Goal: Information Seeking & Learning: Learn about a topic

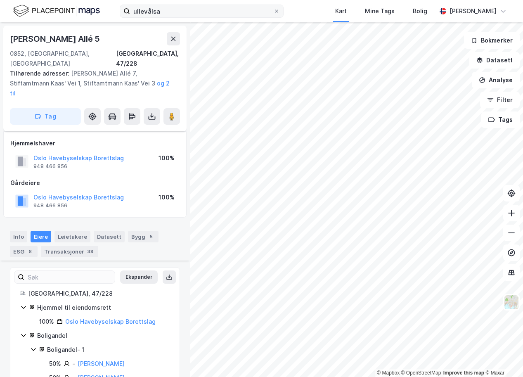
scroll to position [266, 0]
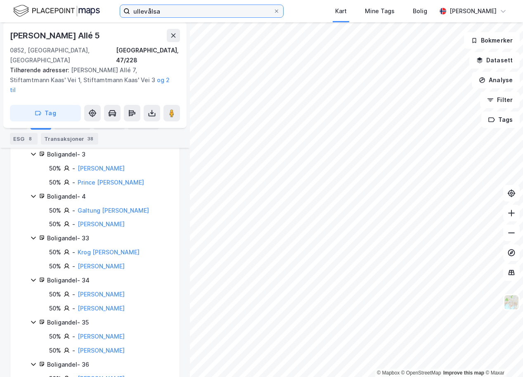
click at [185, 13] on input "ullevålsa" at bounding box center [201, 11] width 143 height 12
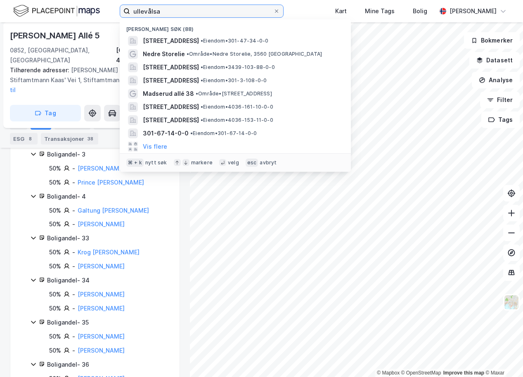
click at [185, 13] on input "ullevålsa" at bounding box center [201, 11] width 143 height 12
paste input "Svartskardvegen 100"
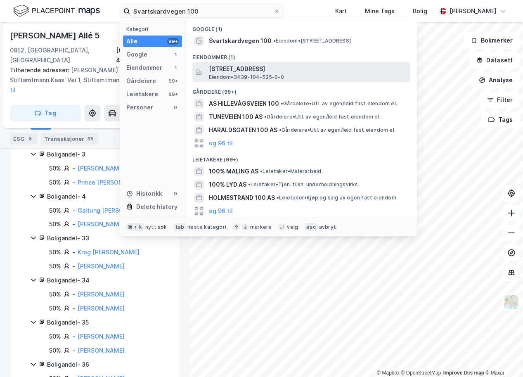
click at [228, 71] on span "[STREET_ADDRESS]" at bounding box center [308, 69] width 198 height 10
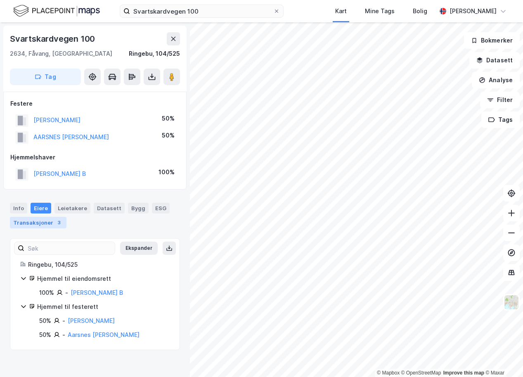
click at [55, 223] on div "3" at bounding box center [59, 222] width 8 height 8
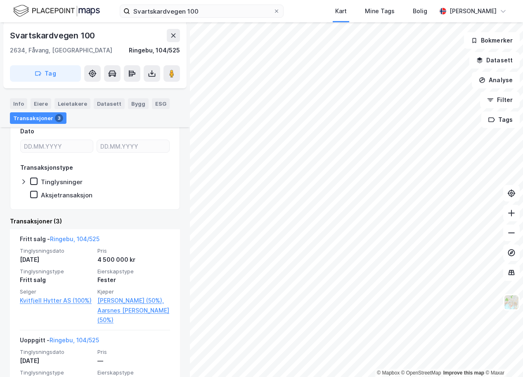
scroll to position [156, 0]
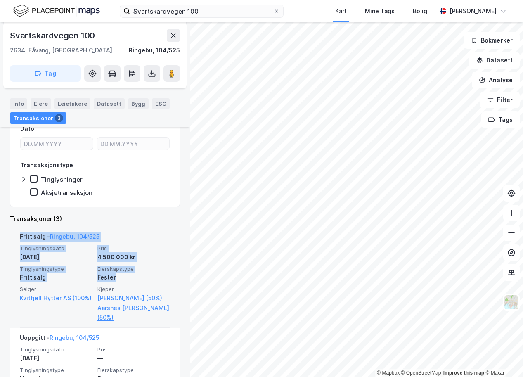
drag, startPoint x: 18, startPoint y: 235, endPoint x: 118, endPoint y: 275, distance: 107.7
click at [118, 275] on div "Fritt salg - [GEOGRAPHIC_DATA], 104/525 Tinglysningsdato [DATE] Pris 4 500 000 …" at bounding box center [95, 277] width 170 height 101
click at [118, 278] on div "Fester" at bounding box center [133, 278] width 73 height 10
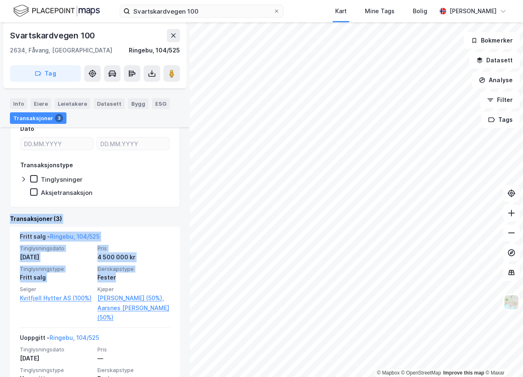
drag, startPoint x: 118, startPoint y: 278, endPoint x: 12, endPoint y: 219, distance: 121.8
click at [12, 219] on div "Transaksjoner (3) Fritt salg - Ringebu, 104/525 Tinglysningsdato [DATE] Pris 4 …" at bounding box center [95, 352] width 170 height 277
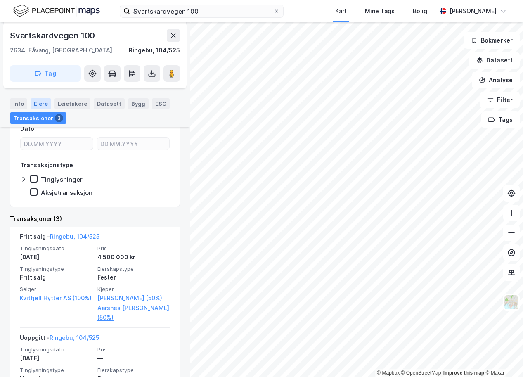
click at [36, 103] on div "Eiere" at bounding box center [41, 103] width 21 height 11
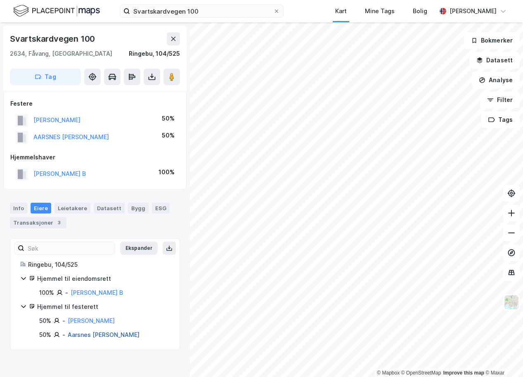
click at [98, 336] on link "Aarsnes [PERSON_NAME]" at bounding box center [104, 334] width 72 height 7
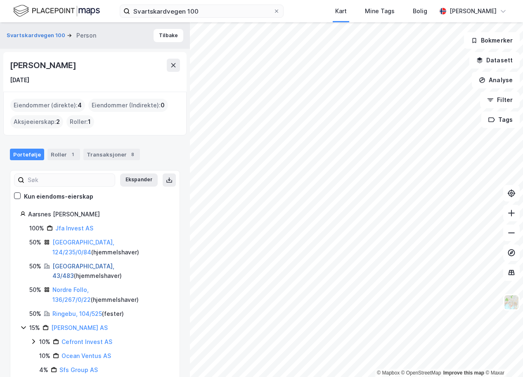
click at [86, 263] on link "[GEOGRAPHIC_DATA], 43/483" at bounding box center [83, 271] width 62 height 17
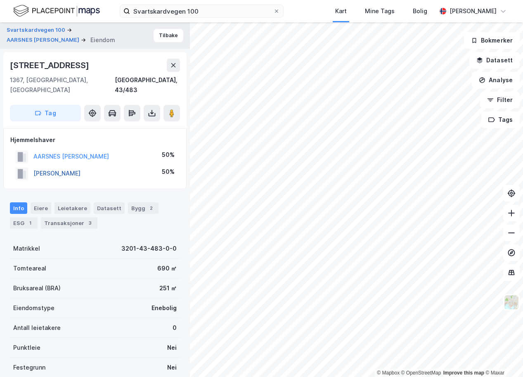
click at [0, 0] on button "[PERSON_NAME]" at bounding box center [0, 0] width 0 height 0
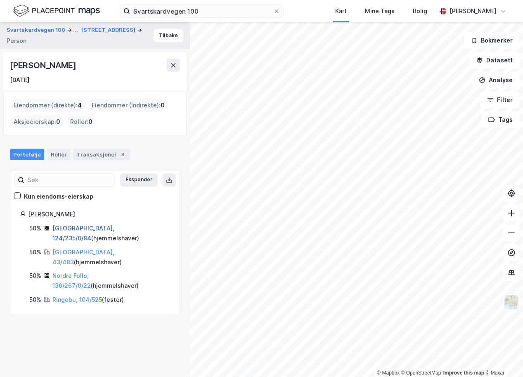
click at [84, 230] on link "[GEOGRAPHIC_DATA], 124/235/0/84" at bounding box center [83, 233] width 62 height 17
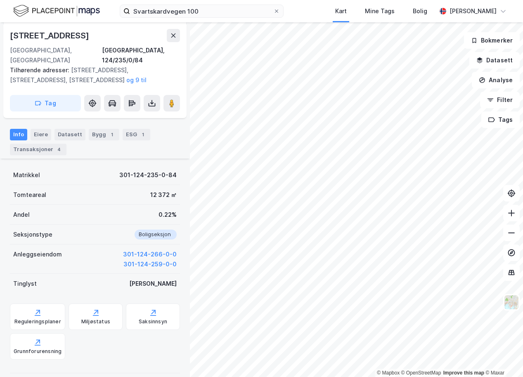
scroll to position [136, 0]
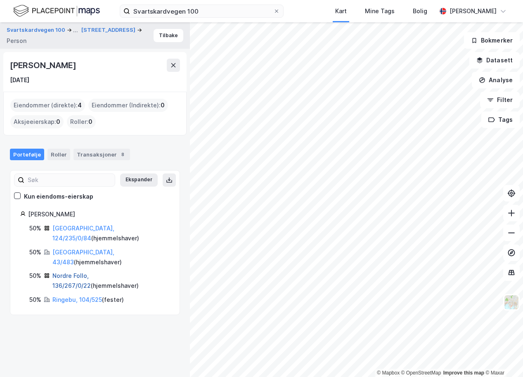
click at [72, 272] on link "Nordre Follo, 136/267/0/22" at bounding box center [71, 280] width 38 height 17
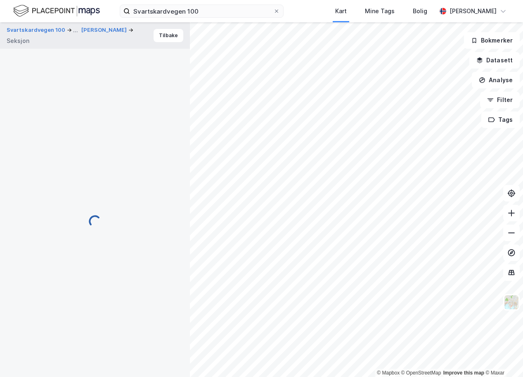
scroll to position [107, 0]
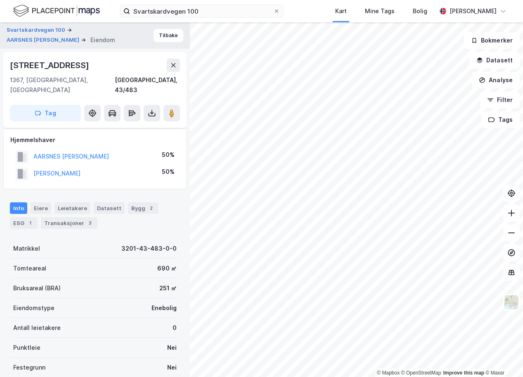
scroll to position [107, 0]
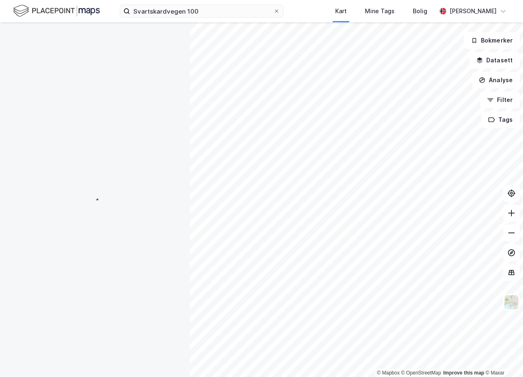
scroll to position [30, 0]
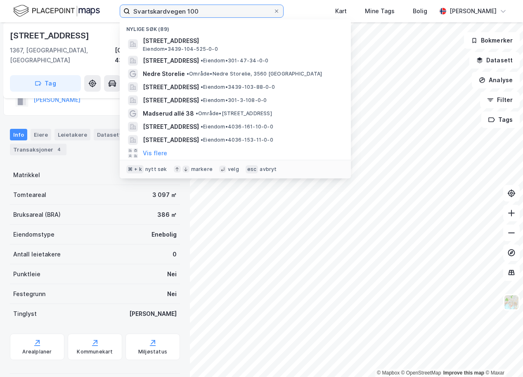
click at [170, 12] on input "Svartskardvegen 100" at bounding box center [201, 11] width 143 height 12
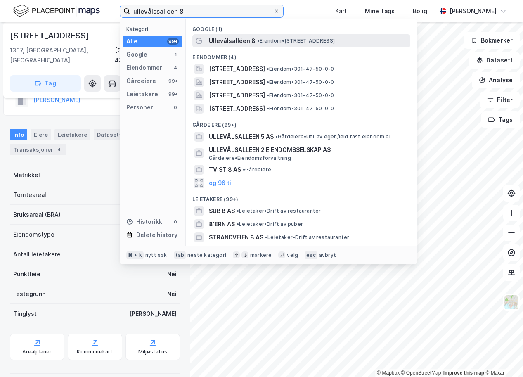
type input "ullevålssalleen 8"
click at [238, 45] on span "Ullevålsalléen 8" at bounding box center [232, 41] width 47 height 10
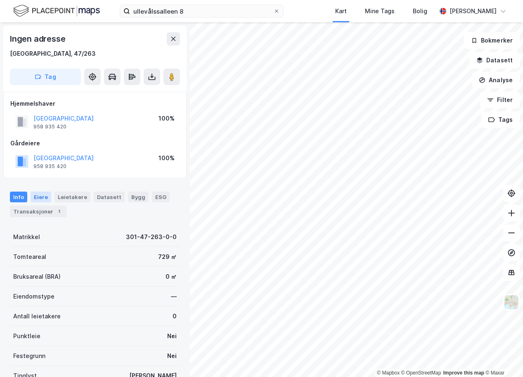
click at [40, 199] on div "Eiere" at bounding box center [41, 197] width 21 height 11
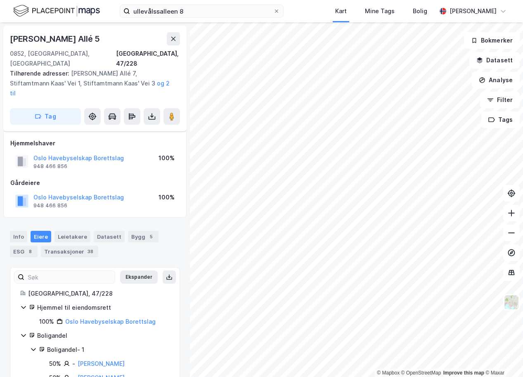
scroll to position [12, 0]
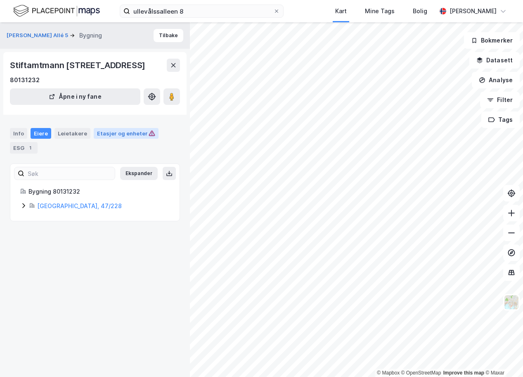
click at [112, 133] on div "Etasjer og enheter" at bounding box center [126, 133] width 58 height 7
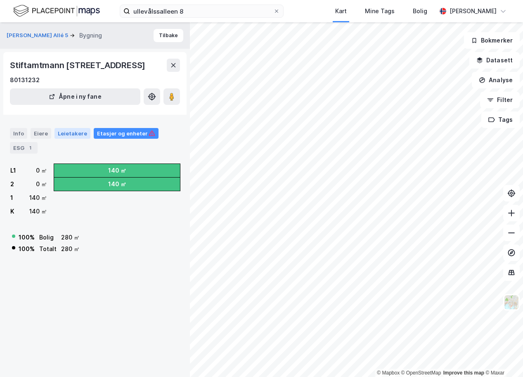
click at [76, 137] on div "Leietakere" at bounding box center [73, 133] width 36 height 11
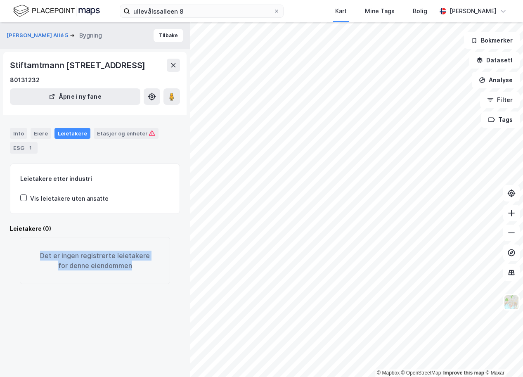
drag, startPoint x: 43, startPoint y: 256, endPoint x: 137, endPoint y: 262, distance: 93.9
click at [137, 262] on div "Det er ingen registrerte leietakere for denne eiendommen" at bounding box center [95, 260] width 150 height 47
click at [138, 264] on div "Det er ingen registrerte leietakere for denne eiendommen" at bounding box center [95, 260] width 150 height 47
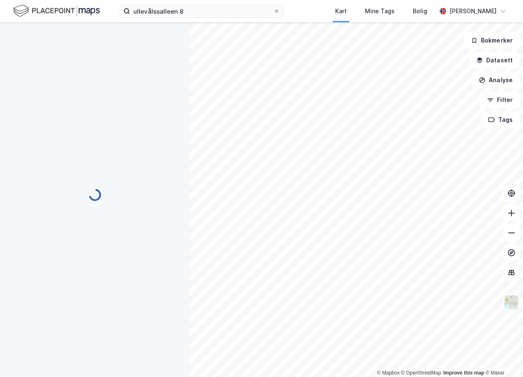
scroll to position [8, 0]
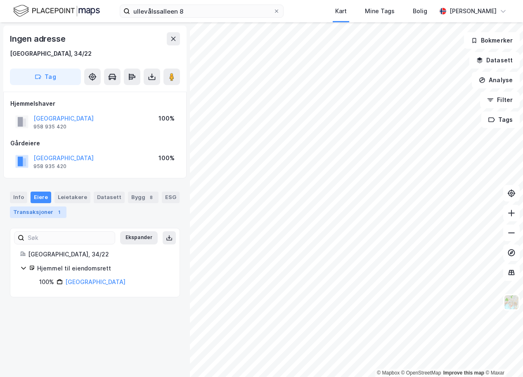
click at [40, 211] on div "Transaksjoner 1" at bounding box center [38, 212] width 57 height 12
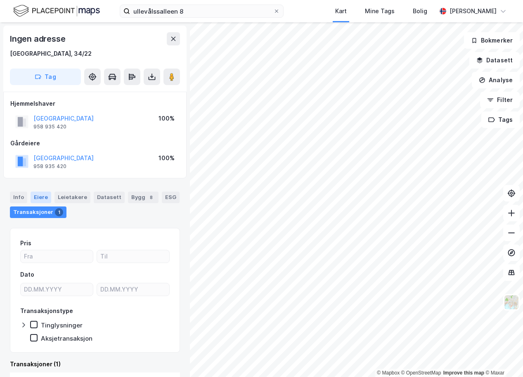
click at [40, 201] on div "Eiere" at bounding box center [41, 198] width 21 height 12
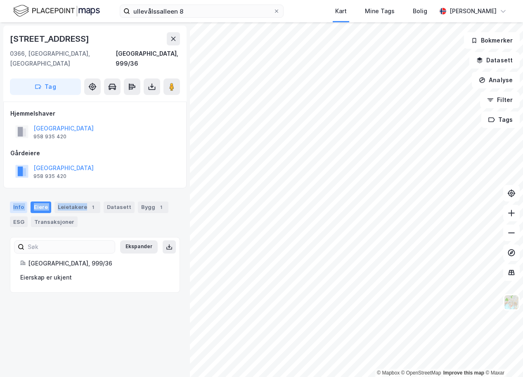
drag, startPoint x: 83, startPoint y: 213, endPoint x: 13, endPoint y: 193, distance: 73.3
click at [13, 202] on div "Info [PERSON_NAME] 1 Datasett Bygg 1 ESG Transaksjoner" at bounding box center [95, 215] width 170 height 26
click at [9, 192] on div "Info [PERSON_NAME] 1 Datasett Bygg 1 ESG Transaksjoner" at bounding box center [95, 211] width 190 height 39
drag, startPoint x: 8, startPoint y: 186, endPoint x: 86, endPoint y: 216, distance: 83.4
click at [86, 216] on div "Info [PERSON_NAME] 1 Datasett Bygg 1 ESG Transaksjoner" at bounding box center [95, 211] width 190 height 39
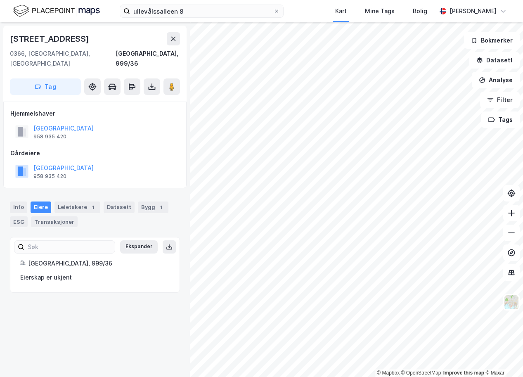
click at [7, 194] on div "Info [PERSON_NAME] 1 Datasett Bygg 1 ESG Transaksjoner" at bounding box center [95, 211] width 190 height 39
drag, startPoint x: 7, startPoint y: 194, endPoint x: 72, endPoint y: 213, distance: 67.6
click at [72, 213] on div "Info [PERSON_NAME] 1 Datasett Bygg 1 ESG Transaksjoner" at bounding box center [95, 211] width 190 height 39
click at [85, 212] on div "Info [PERSON_NAME] 1 Datasett Bygg 1 ESG Transaksjoner" at bounding box center [95, 215] width 170 height 26
drag, startPoint x: 85, startPoint y: 212, endPoint x: 7, endPoint y: 196, distance: 79.0
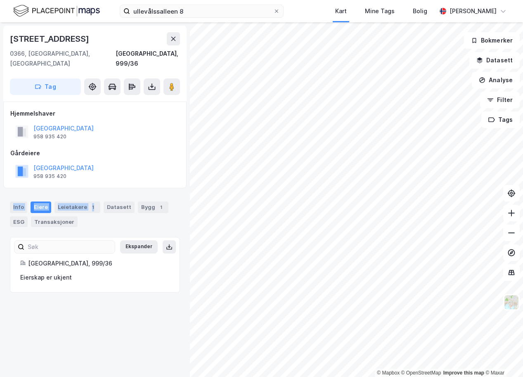
click at [7, 196] on div "Info [PERSON_NAME] 1 Datasett Bygg 1 ESG Transaksjoner" at bounding box center [95, 211] width 190 height 39
click at [8, 192] on div "Info [PERSON_NAME] 1 Datasett Bygg 1 ESG Transaksjoner" at bounding box center [95, 211] width 190 height 39
drag, startPoint x: 8, startPoint y: 187, endPoint x: 71, endPoint y: 216, distance: 69.7
click at [71, 216] on div "Info [PERSON_NAME] 1 Datasett Bygg 1 ESG Transaksjoner" at bounding box center [95, 211] width 190 height 39
click at [112, 214] on div "Info [PERSON_NAME] 1 Datasett Bygg 1 ESG Transaksjoner" at bounding box center [95, 215] width 170 height 26
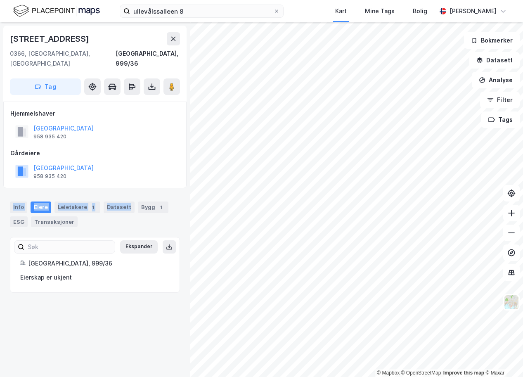
drag, startPoint x: 112, startPoint y: 214, endPoint x: 7, endPoint y: 193, distance: 106.2
click at [7, 193] on div "Info [PERSON_NAME] 1 Datasett Bygg 1 ESG Transaksjoner" at bounding box center [95, 211] width 190 height 39
click at [7, 192] on div "Info [PERSON_NAME] 1 Datasett Bygg 1 ESG Transaksjoner" at bounding box center [95, 211] width 190 height 39
drag, startPoint x: 7, startPoint y: 182, endPoint x: 80, endPoint y: 214, distance: 79.3
click at [80, 214] on div "Info [PERSON_NAME] 1 Datasett Bygg 1 ESG Transaksjoner" at bounding box center [95, 211] width 190 height 39
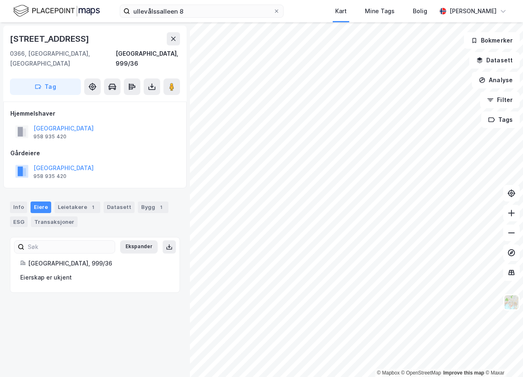
click at [9, 192] on div "Info [PERSON_NAME] 1 Datasett Bygg 1 ESG Transaksjoner" at bounding box center [95, 211] width 190 height 39
drag, startPoint x: 9, startPoint y: 185, endPoint x: 71, endPoint y: 215, distance: 69.5
click at [71, 215] on div "Info [PERSON_NAME] 1 Datasett Bygg 1 ESG Transaksjoner" at bounding box center [95, 211] width 190 height 39
click at [95, 216] on div "Info [PERSON_NAME] 1 Datasett Bygg 1 ESG Transaksjoner" at bounding box center [95, 215] width 170 height 26
drag, startPoint x: 95, startPoint y: 216, endPoint x: 14, endPoint y: 195, distance: 83.4
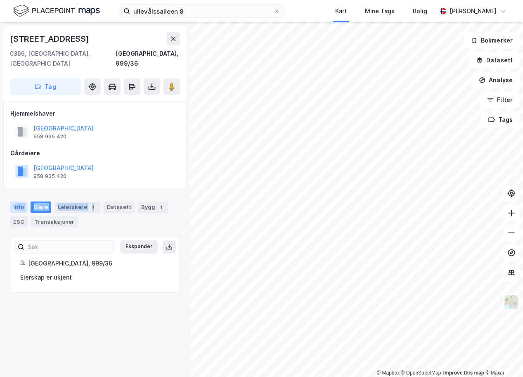
click at [14, 202] on div "Info [PERSON_NAME] 1 Datasett Bygg 1 ESG Transaksjoner" at bounding box center [95, 215] width 170 height 26
click at [9, 192] on div "Info [PERSON_NAME] 1 Datasett Bygg 1 ESG Transaksjoner" at bounding box center [95, 211] width 190 height 39
drag, startPoint x: 7, startPoint y: 197, endPoint x: 74, endPoint y: 214, distance: 69.6
click at [74, 214] on div "Info [PERSON_NAME] 1 Datasett Bygg 1 ESG Transaksjoner" at bounding box center [95, 211] width 190 height 39
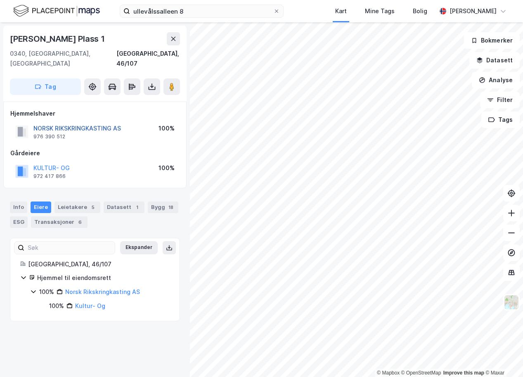
click at [0, 0] on button "NORSK RIKSKRINGKASTING AS" at bounding box center [0, 0] width 0 height 0
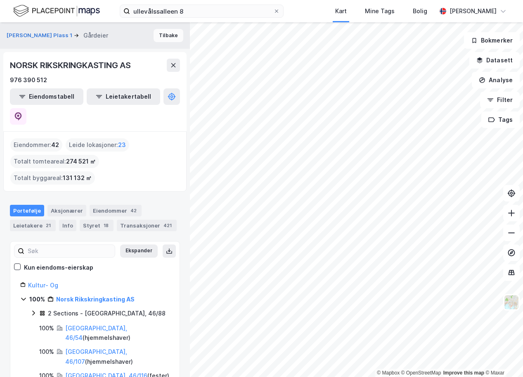
click at [171, 36] on button "Tilbake" at bounding box center [169, 35] width 30 height 13
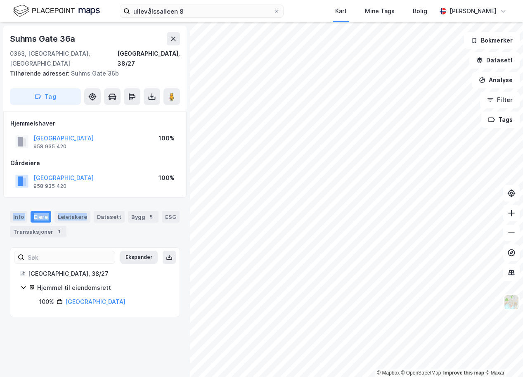
drag, startPoint x: 76, startPoint y: 223, endPoint x: 8, endPoint y: 209, distance: 68.8
click at [8, 209] on div "Info [PERSON_NAME] Datasett Bygg 5 ESG Transaksjoner 1" at bounding box center [95, 221] width 190 height 40
click at [11, 191] on div "[STREET_ADDRESS], 38/27 Tilhørende adresser: [STREET_ADDRESS] Tag [GEOGRAPHIC_D…" at bounding box center [95, 199] width 190 height 355
drag, startPoint x: 6, startPoint y: 206, endPoint x: 62, endPoint y: 223, distance: 58.5
click at [62, 223] on div "Info [PERSON_NAME] Datasett Bygg 5 ESG Transaksjoner 1" at bounding box center [95, 221] width 190 height 40
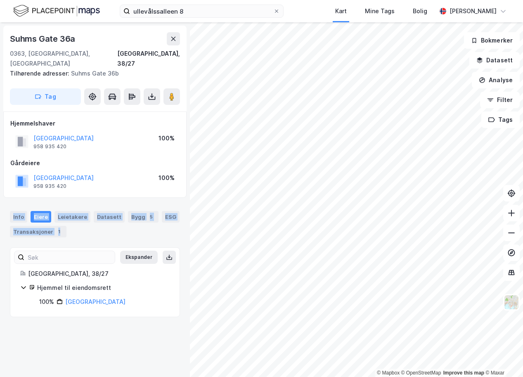
click at [86, 223] on div "Info [PERSON_NAME] Datasett Bygg 5 ESG Transaksjoner 1" at bounding box center [95, 224] width 170 height 26
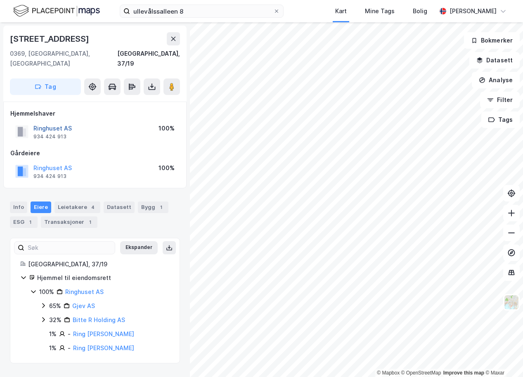
click at [0, 0] on button "Ringhuset AS" at bounding box center [0, 0] width 0 height 0
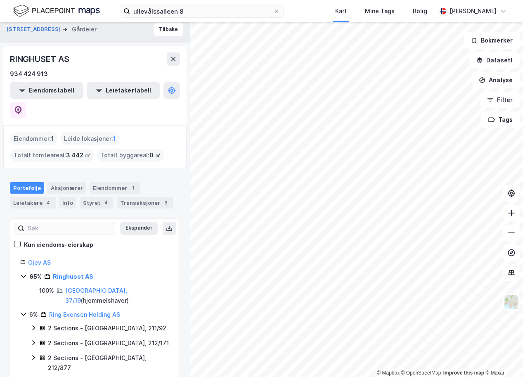
scroll to position [6, 0]
click at [66, 183] on div "Aksjonærer" at bounding box center [66, 189] width 39 height 12
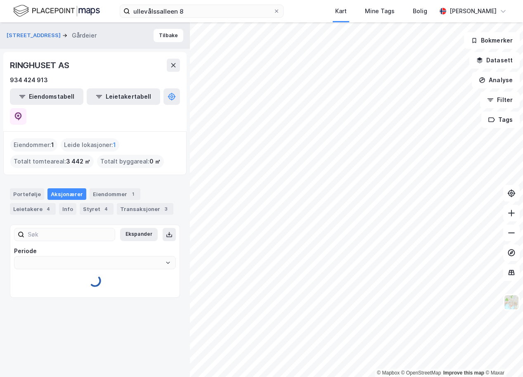
type input "Siste"
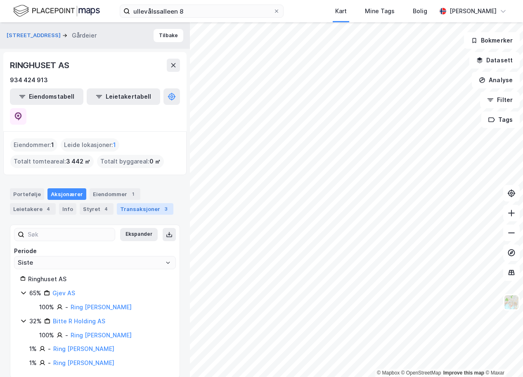
click at [128, 203] on div "Transaksjoner 3" at bounding box center [145, 209] width 57 height 12
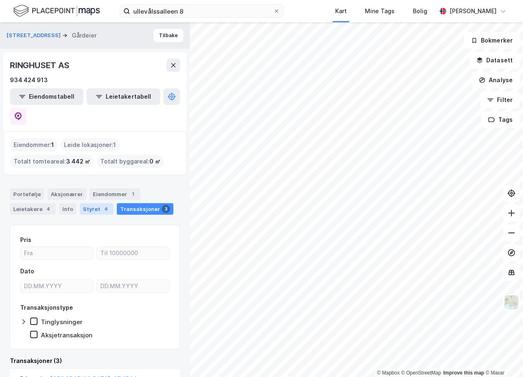
click at [89, 203] on div "Styret 4" at bounding box center [97, 209] width 34 height 12
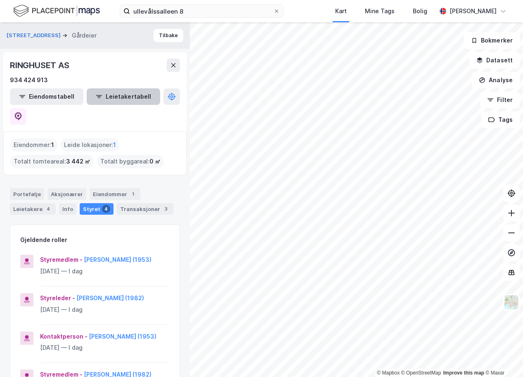
click at [97, 95] on button "Leietakertabell" at bounding box center [124, 96] width 74 height 17
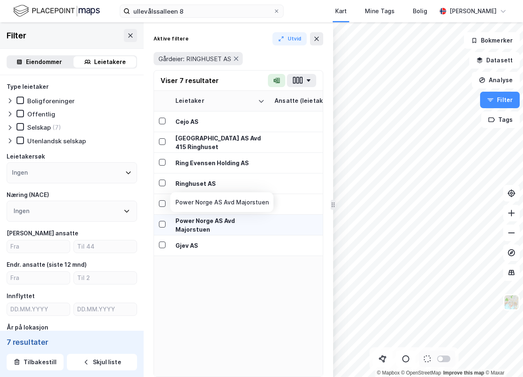
click at [222, 228] on div "Power Norge AS Avd Majorstuen" at bounding box center [220, 224] width 89 height 17
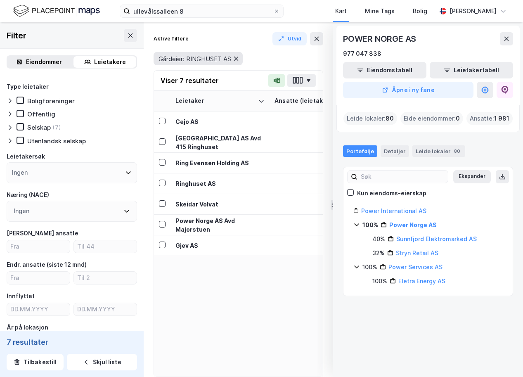
click at [239, 60] on icon at bounding box center [236, 59] width 5 height 4
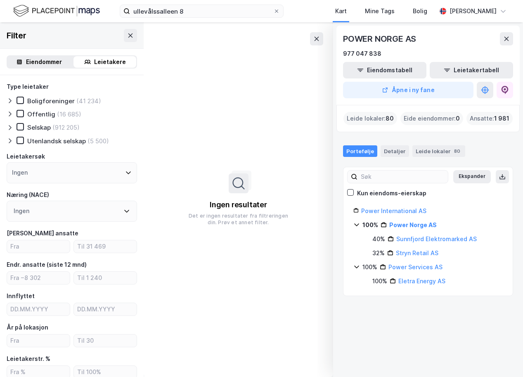
click at [42, 59] on div "Eiendommer" at bounding box center [44, 62] width 36 height 10
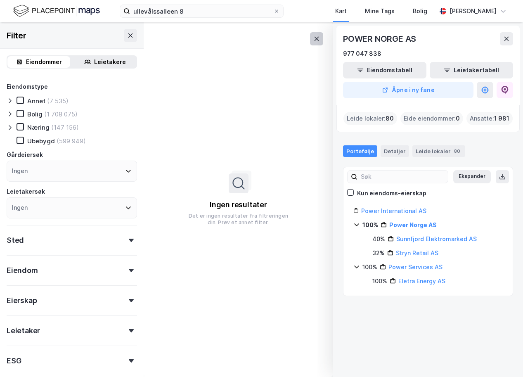
click at [318, 41] on icon at bounding box center [316, 39] width 7 height 7
click at [510, 42] on button at bounding box center [506, 38] width 13 height 13
